Goal: Task Accomplishment & Management: Complete application form

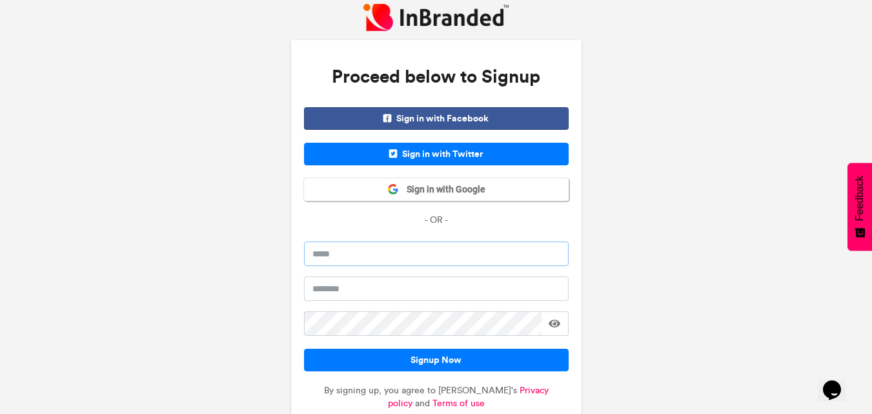
click at [359, 258] on input "email" at bounding box center [436, 253] width 265 height 25
click at [218, 247] on div "Proceed below to Signup Sign in with Facebook Sign in with Twitter Sign in with…" at bounding box center [436, 234] width 872 height 469
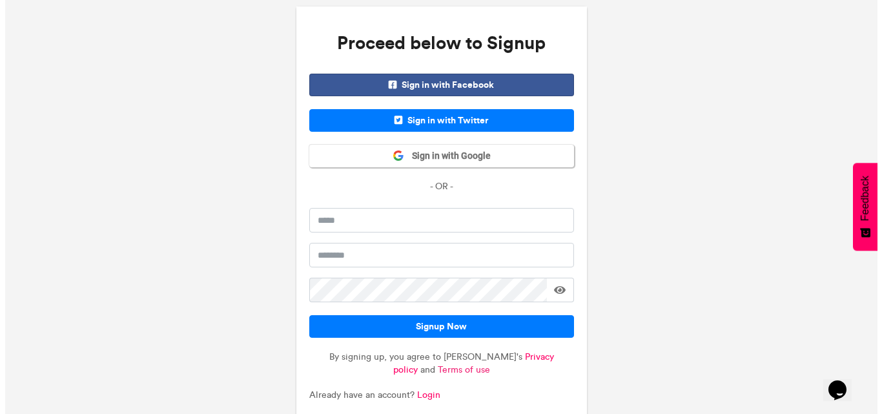
scroll to position [55, 0]
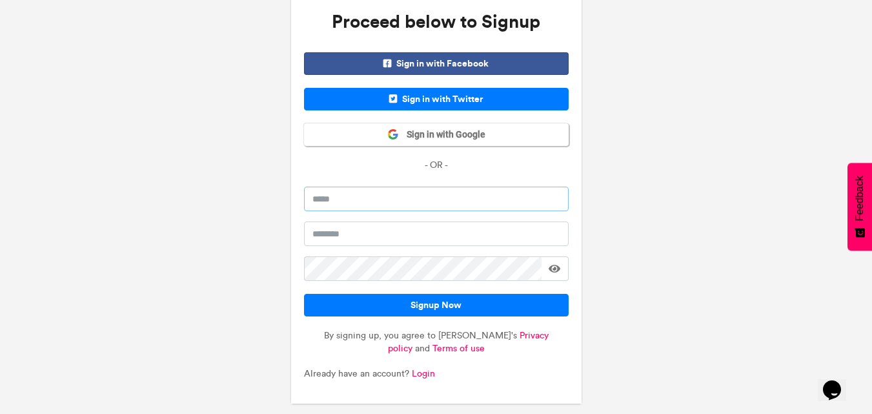
click at [369, 201] on input "email" at bounding box center [436, 199] width 265 height 25
type input "**********"
click at [378, 239] on input "text" at bounding box center [436, 233] width 265 height 25
type input "*"
type input "****"
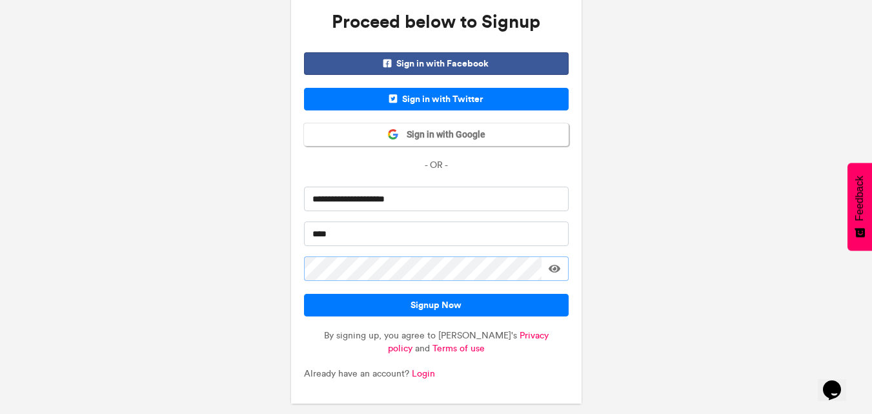
click at [304, 294] on button "Signup Now" at bounding box center [436, 305] width 265 height 23
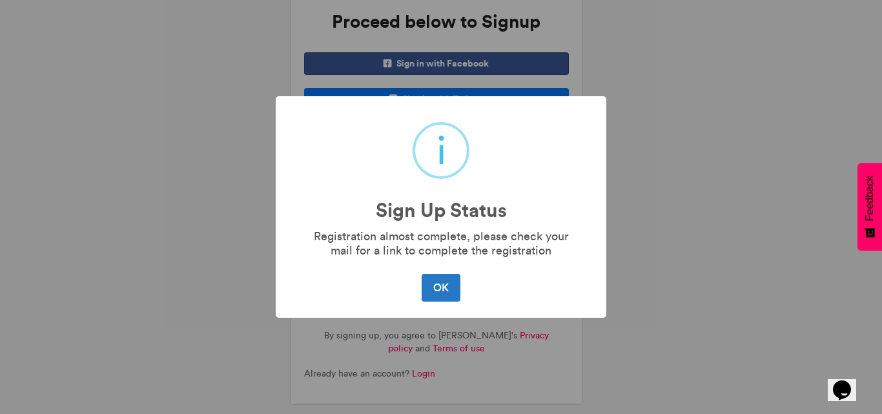
click at [421, 274] on button "OK" at bounding box center [440, 287] width 38 height 27
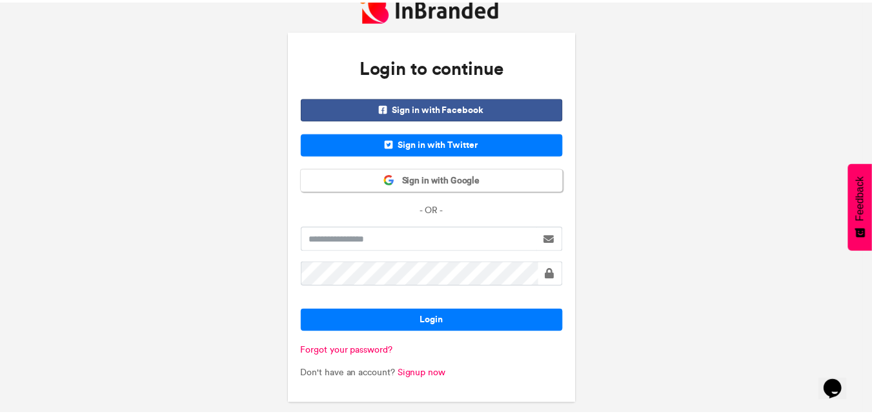
scroll to position [10, 0]
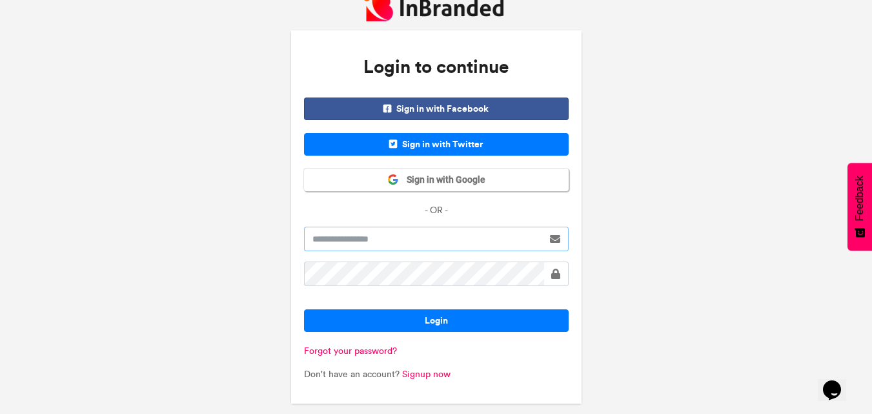
type input "****"
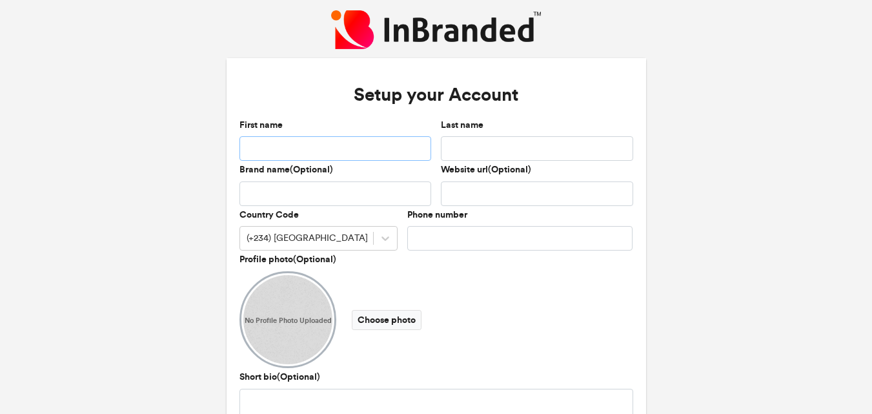
click at [363, 150] on input "First name" at bounding box center [335, 148] width 192 height 25
click at [571, 179] on div "Website url(Optional)" at bounding box center [537, 184] width 192 height 43
click at [325, 151] on input "First name" at bounding box center [335, 148] width 192 height 25
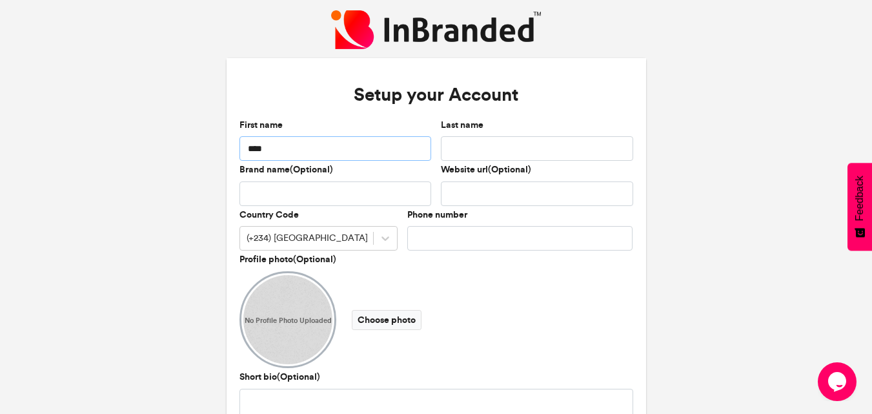
type input "****"
type input "***"
type input "*"
type input "**********"
click at [369, 322] on label "Choose photo" at bounding box center [387, 320] width 70 height 20
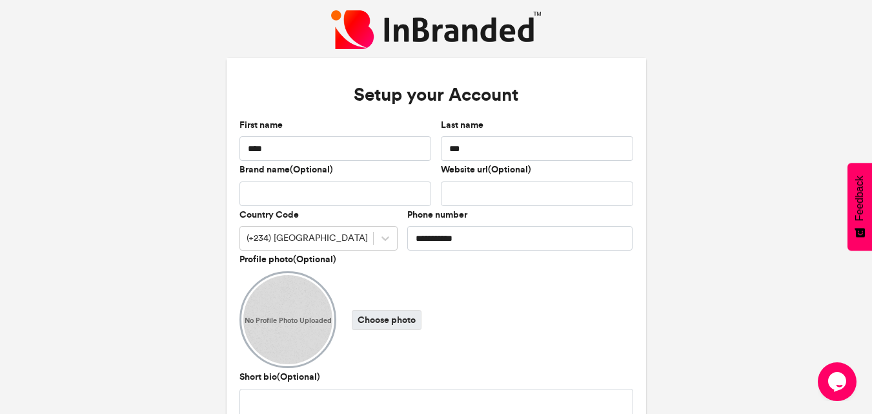
click at [0, 0] on input "Choose photo" at bounding box center [0, 0] width 0 height 0
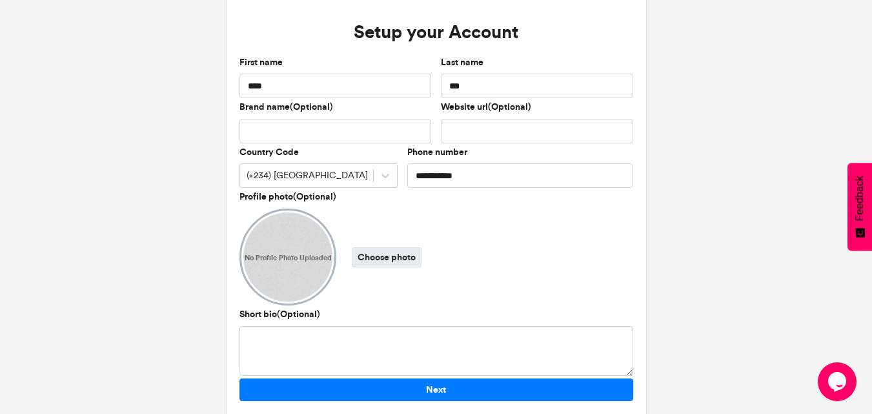
scroll to position [96, 0]
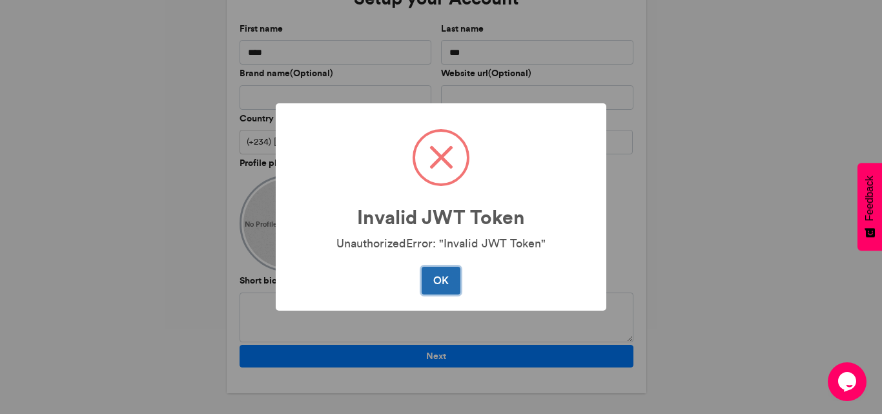
click at [441, 279] on button "OK" at bounding box center [440, 280] width 38 height 27
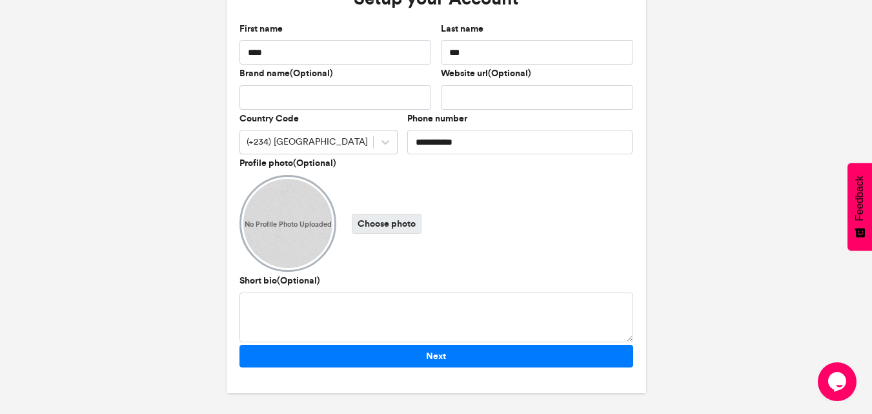
click at [363, 227] on label "Choose photo" at bounding box center [387, 224] width 70 height 20
click at [0, 0] on input "Choose photo" at bounding box center [0, 0] width 0 height 0
click at [373, 224] on label "Choose photo" at bounding box center [387, 224] width 70 height 20
click at [0, 0] on input "Choose photo" at bounding box center [0, 0] width 0 height 0
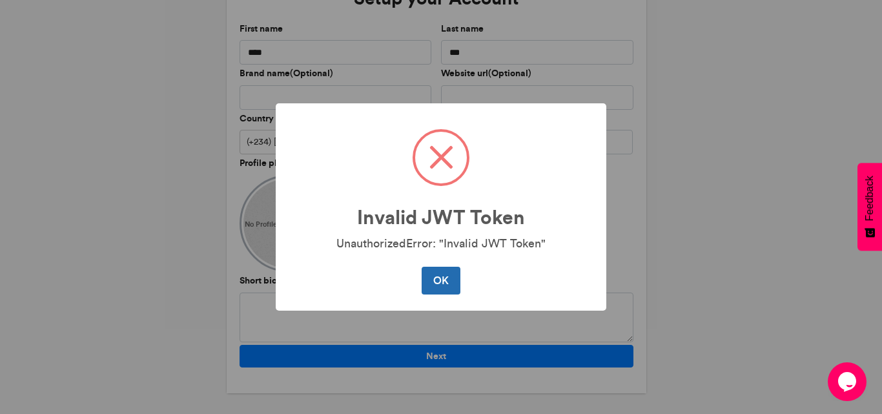
click at [430, 278] on button "OK" at bounding box center [440, 280] width 38 height 27
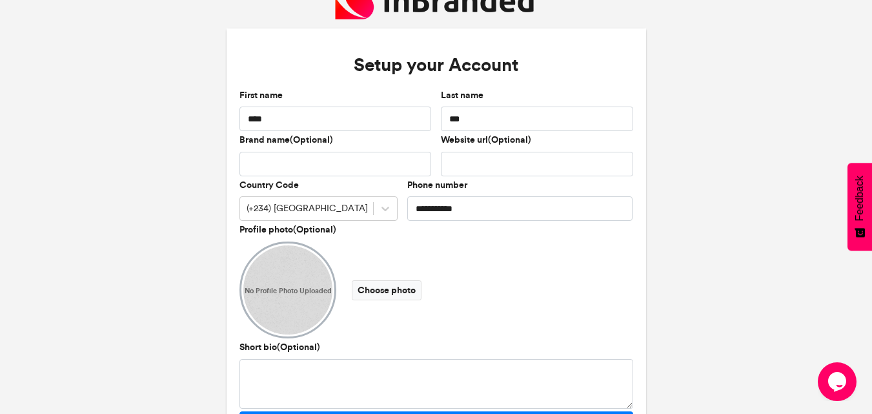
scroll to position [0, 0]
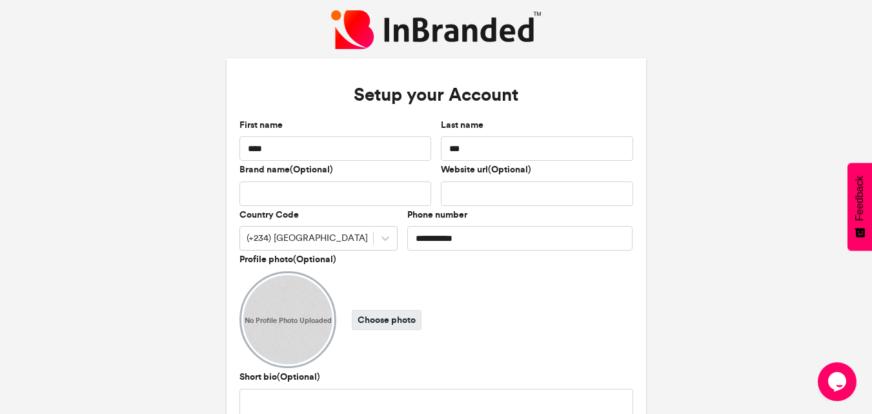
click at [376, 325] on label "Choose photo" at bounding box center [387, 320] width 70 height 20
click at [0, 0] on input "Choose photo" at bounding box center [0, 0] width 0 height 0
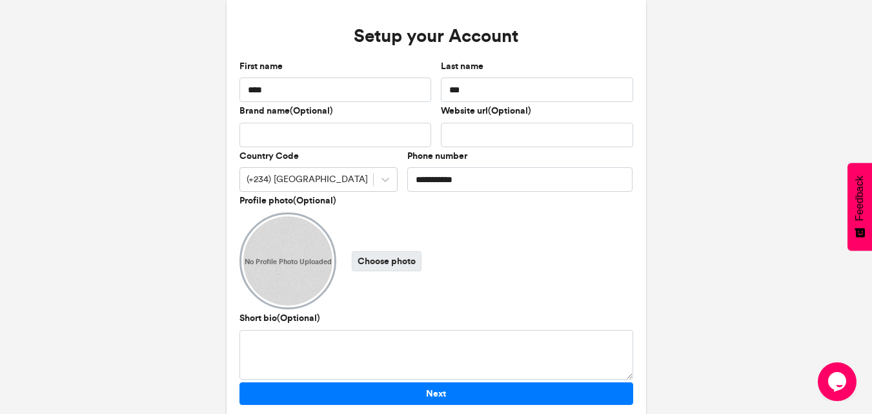
scroll to position [96, 0]
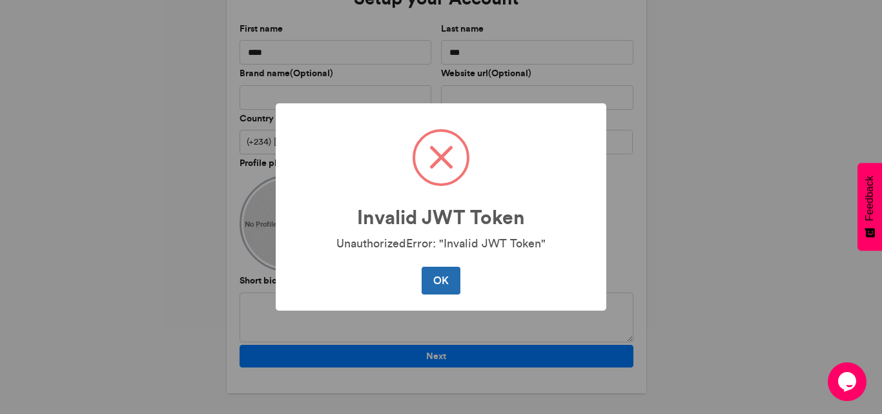
click at [448, 279] on button "OK" at bounding box center [440, 280] width 38 height 27
